Goal: Information Seeking & Learning: Learn about a topic

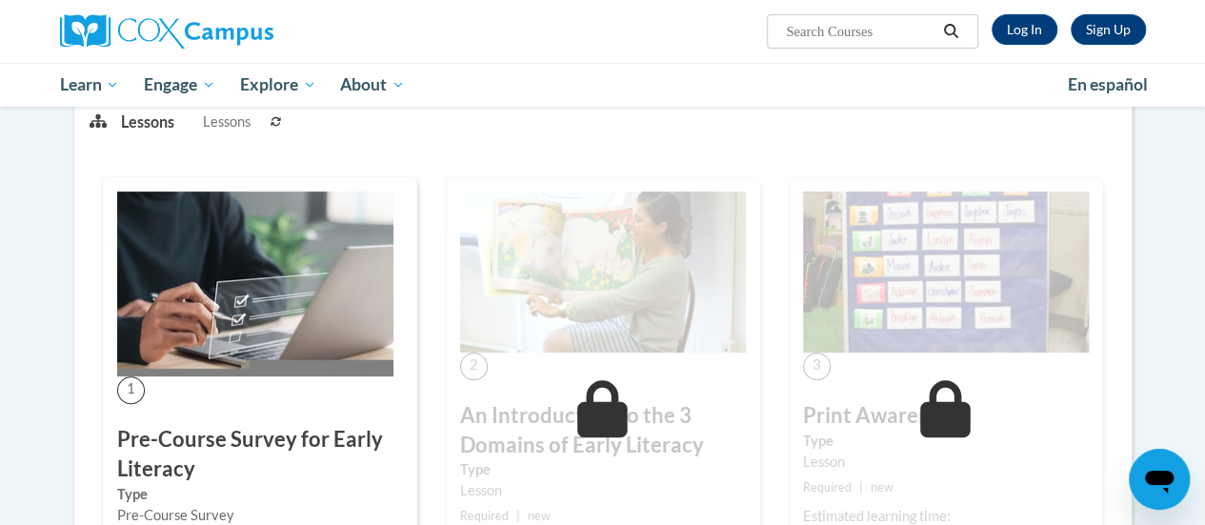
scroll to position [95, 0]
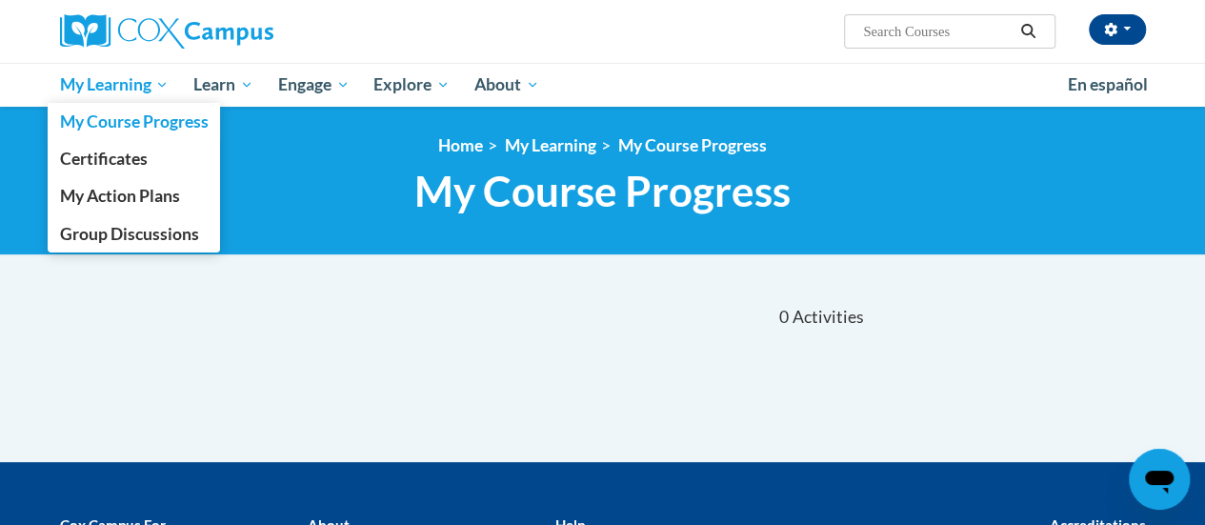
click at [137, 76] on span "My Learning" at bounding box center [114, 84] width 110 height 23
click at [124, 127] on span "My Course Progress" at bounding box center [133, 121] width 149 height 20
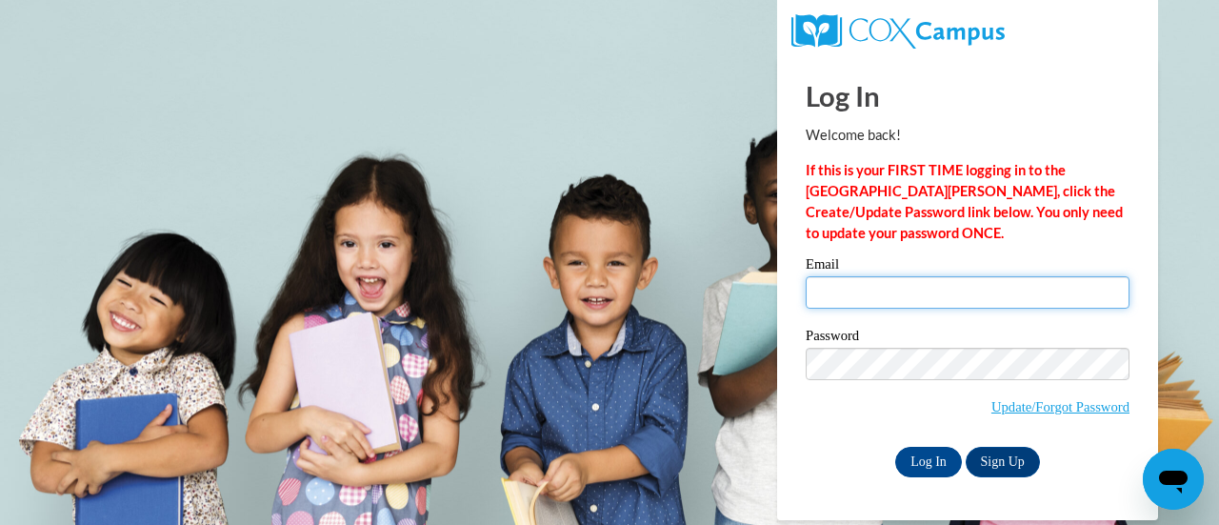
type input "jai@readers2leaders.org"
click at [879, 285] on input "jai@readers2leaders.org" at bounding box center [968, 292] width 324 height 32
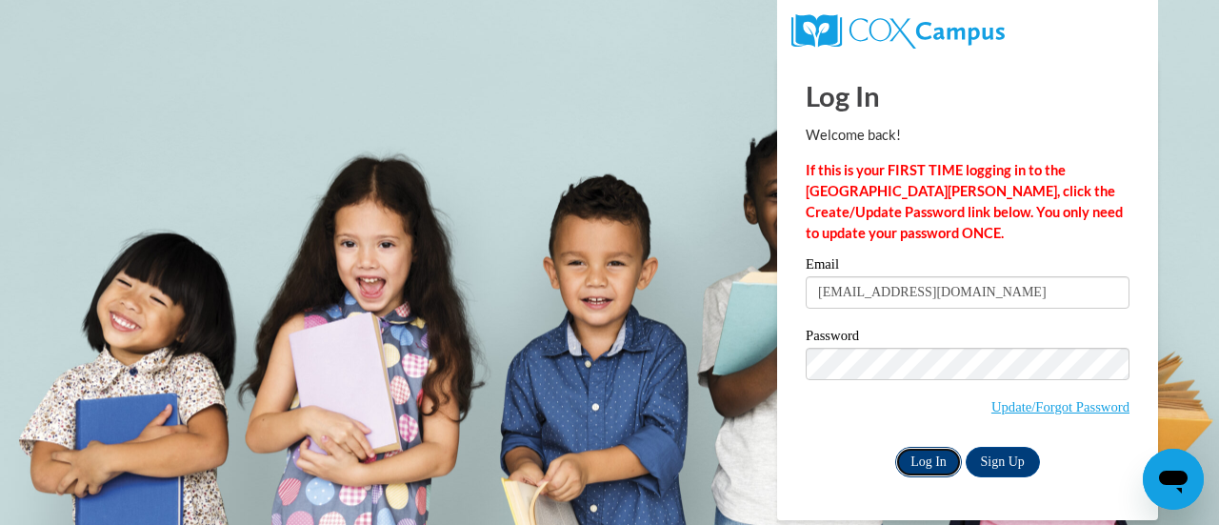
click at [927, 462] on input "Log In" at bounding box center [929, 462] width 67 height 30
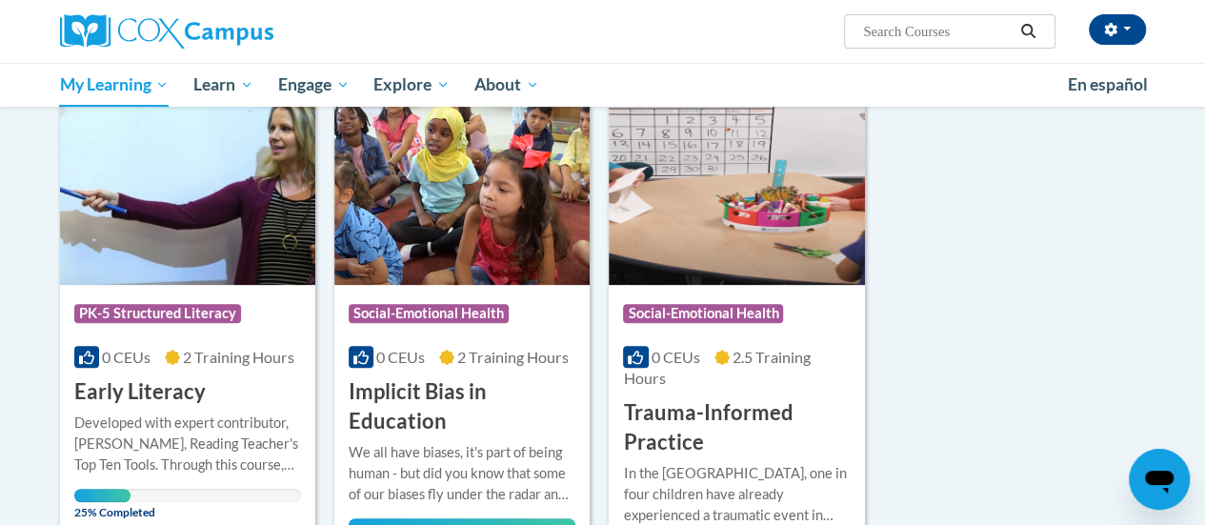
scroll to position [286, 0]
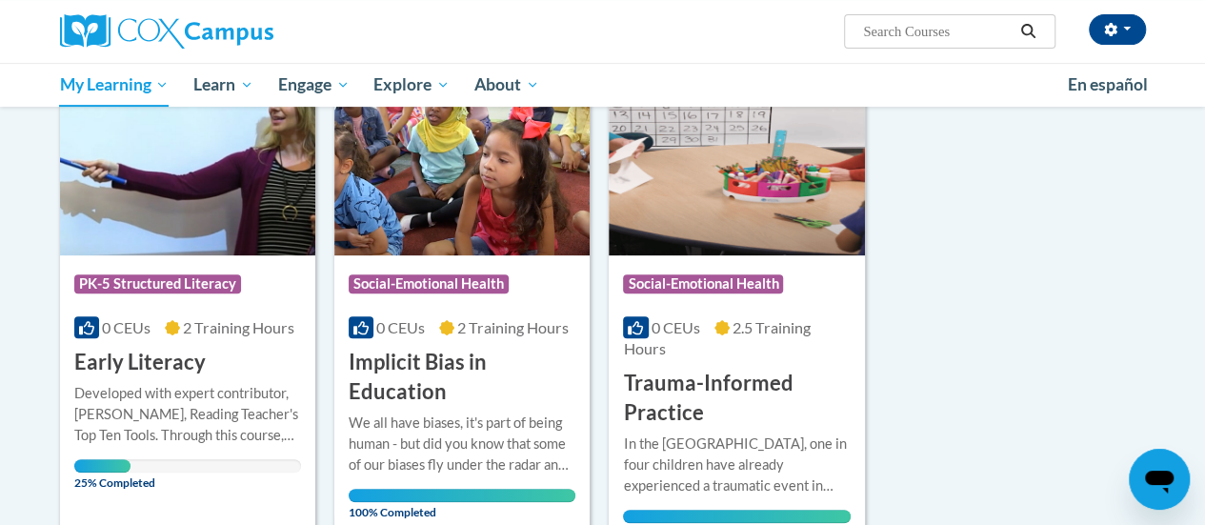
click at [257, 357] on div "Course Category: PK-5 Structured Literacy 0 CEUs 2 Training Hours COURSE Early …" at bounding box center [187, 316] width 255 height 122
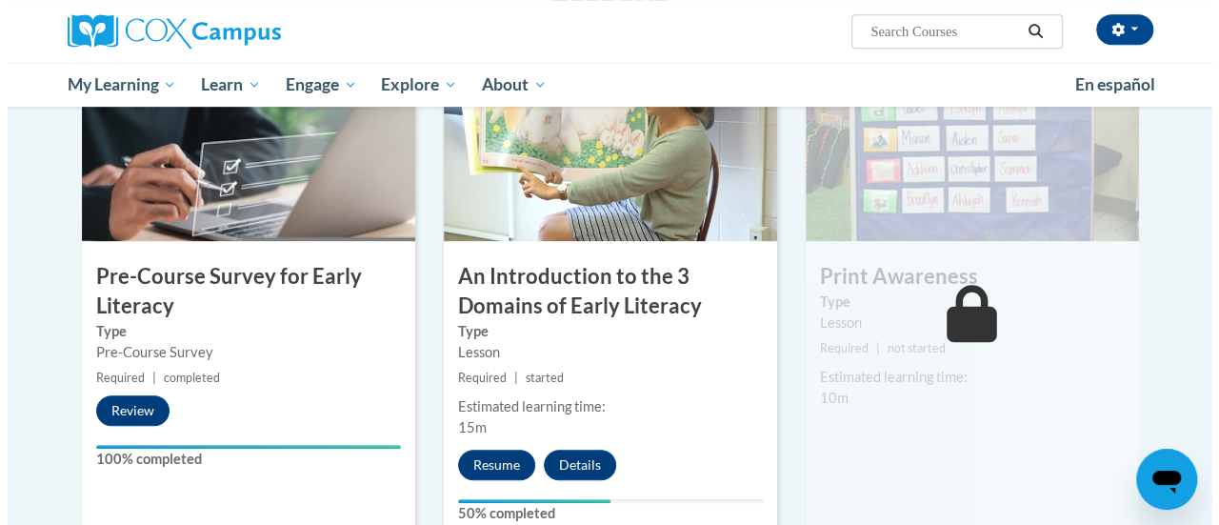
scroll to position [476, 0]
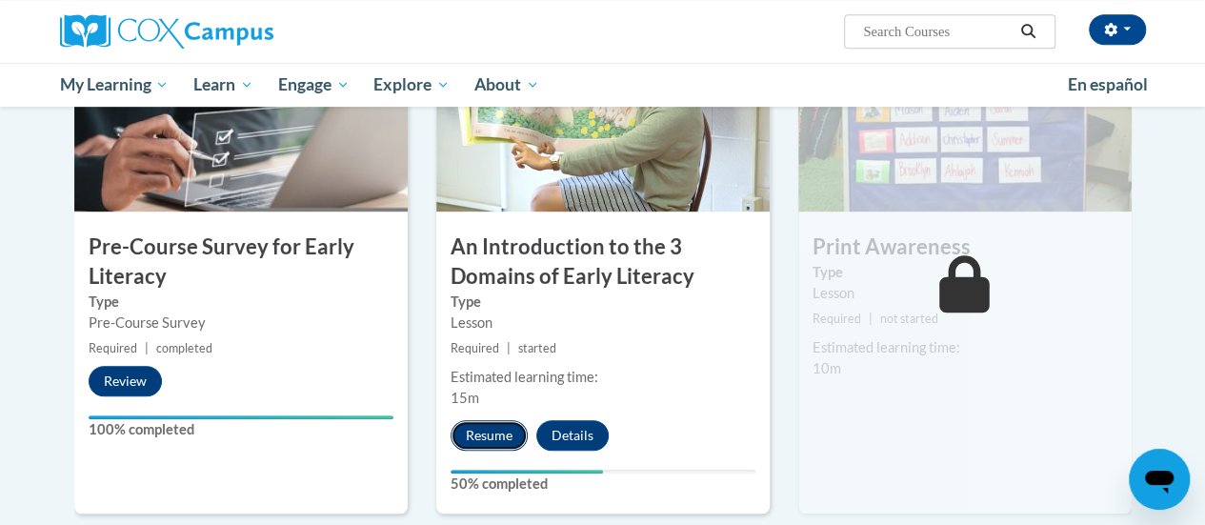
click at [484, 439] on button "Resume" at bounding box center [489, 435] width 77 height 30
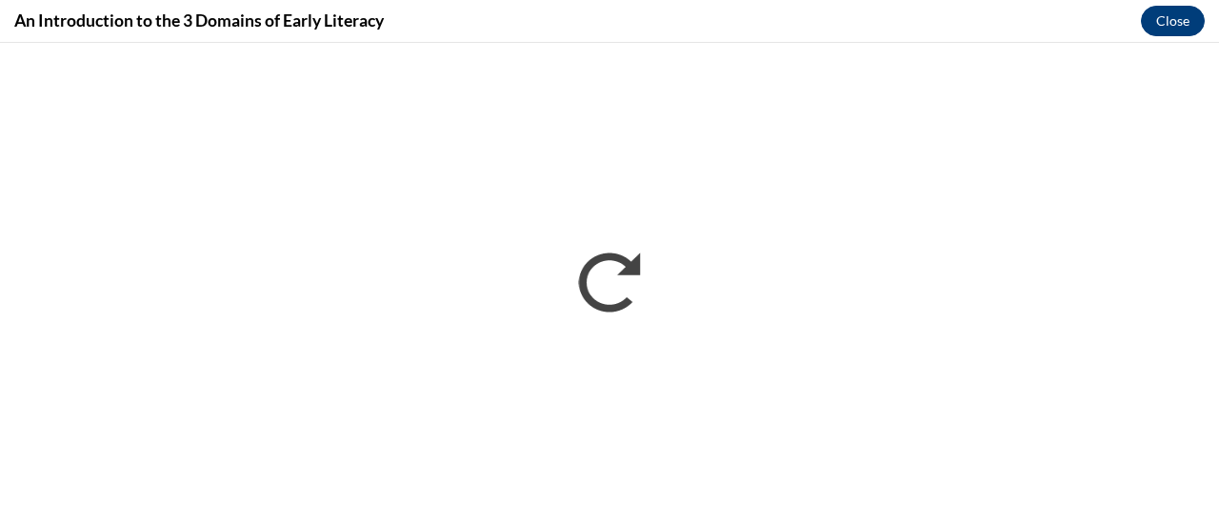
scroll to position [0, 0]
click at [1162, 14] on button "Close" at bounding box center [1173, 21] width 64 height 30
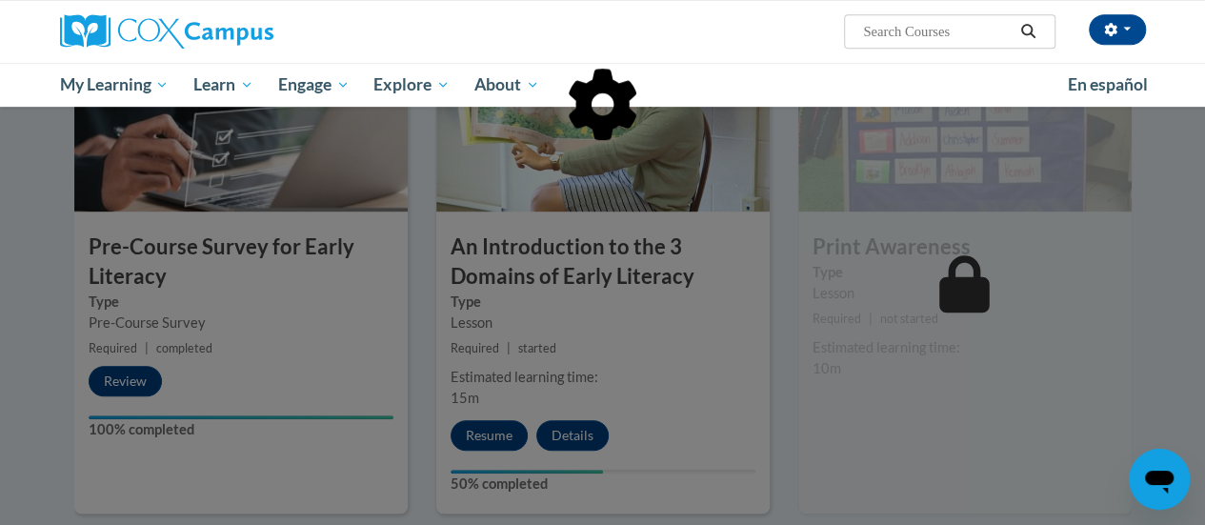
click at [477, 432] on div at bounding box center [602, 262] width 1205 height 525
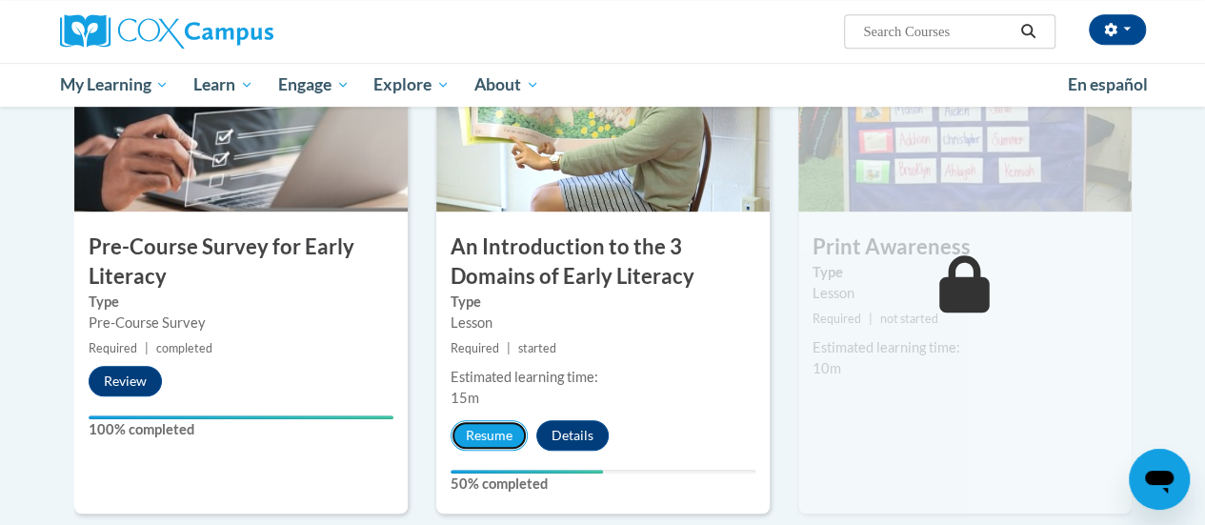
click at [478, 431] on button "Resume" at bounding box center [489, 435] width 77 height 30
